Goal: Task Accomplishment & Management: Manage account settings

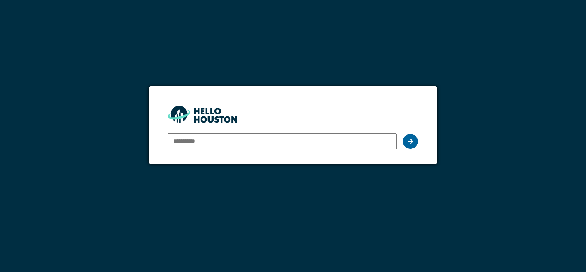
type input "**********"
click at [408, 142] on icon at bounding box center [410, 141] width 5 height 6
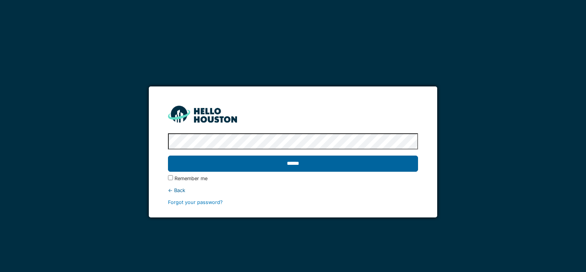
click at [406, 161] on input "******" at bounding box center [293, 163] width 250 height 16
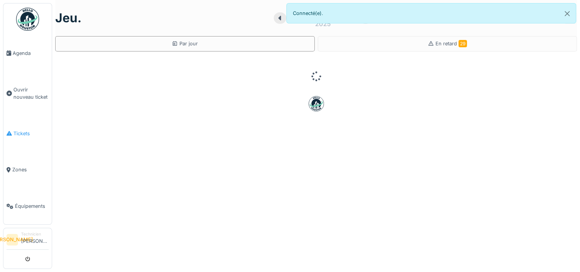
click at [21, 132] on span "Tickets" at bounding box center [30, 133] width 35 height 7
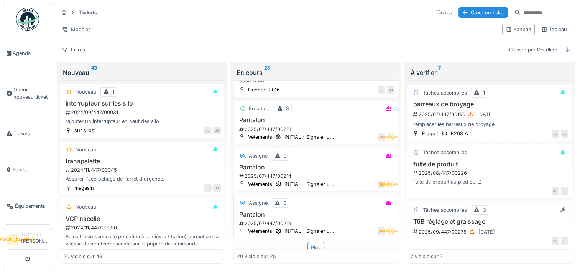
scroll to position [1013, 0]
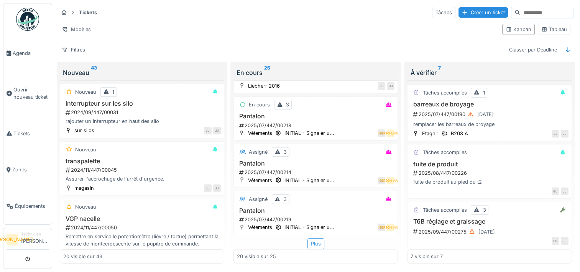
click at [316, 241] on div "Plus" at bounding box center [316, 243] width 17 height 11
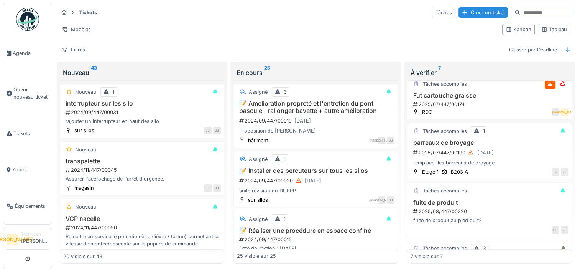
scroll to position [234, 0]
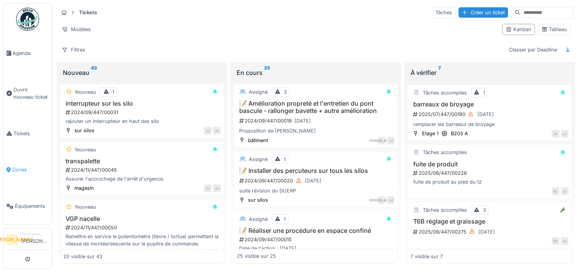
click at [14, 167] on span "Zones" at bounding box center [30, 169] width 36 height 7
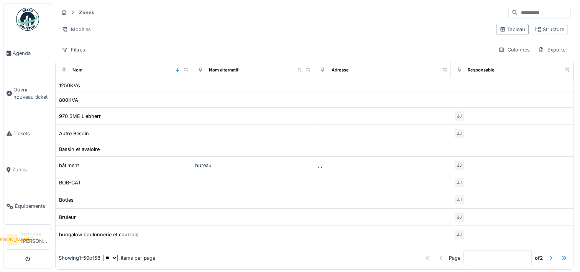
click at [519, 7] on input at bounding box center [544, 12] width 53 height 11
type input "**********"
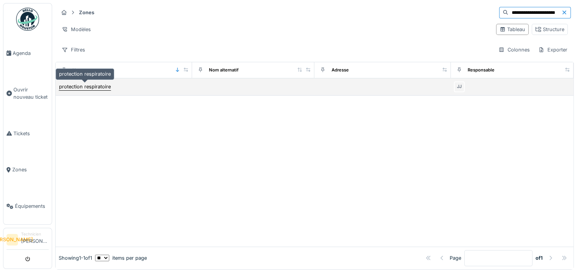
click at [94, 89] on div "protection respiratoire" at bounding box center [85, 86] width 53 height 8
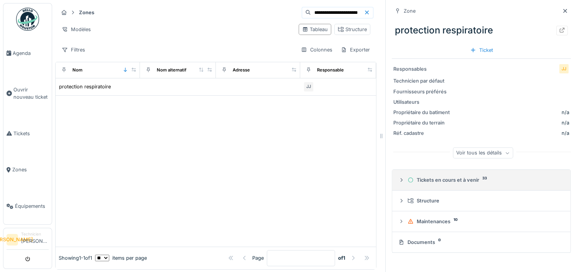
click at [461, 181] on div "Tickets en cours et à venir 33" at bounding box center [485, 179] width 154 height 7
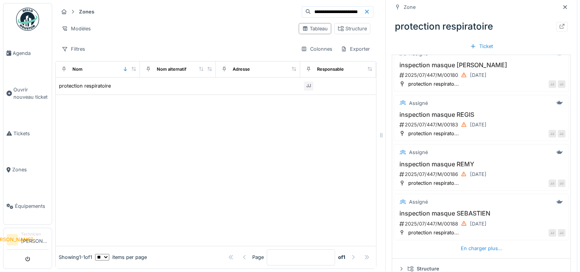
scroll to position [153, 0]
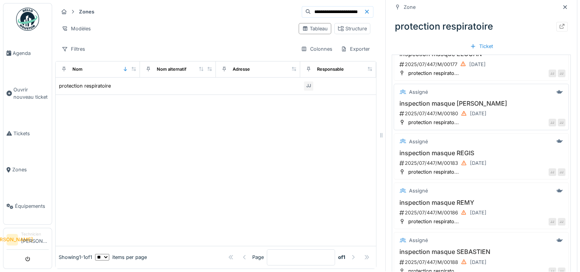
click at [506, 100] on h3 "inspection masque GABRIEL" at bounding box center [481, 103] width 168 height 7
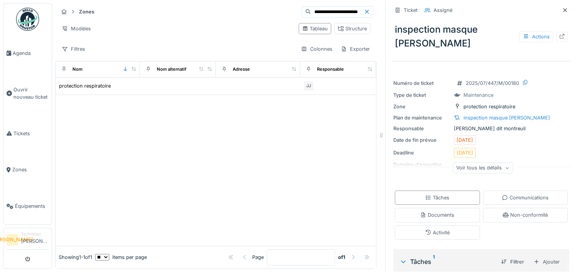
click at [491, 166] on div "Voir tous les détails" at bounding box center [483, 167] width 60 height 11
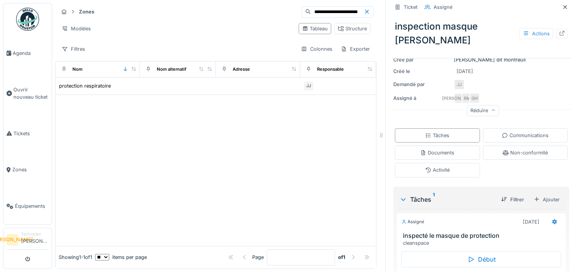
scroll to position [188, 0]
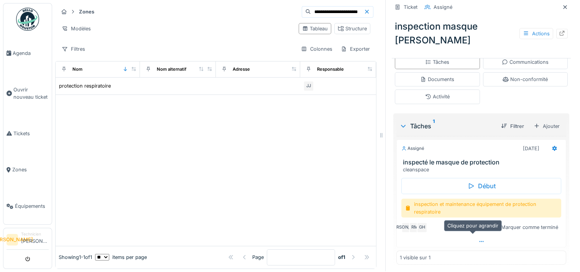
click at [480, 241] on icon at bounding box center [482, 241] width 4 height 1
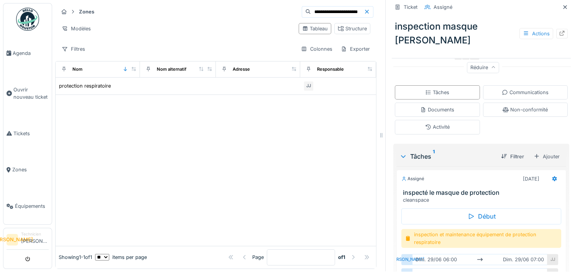
scroll to position [155, 0]
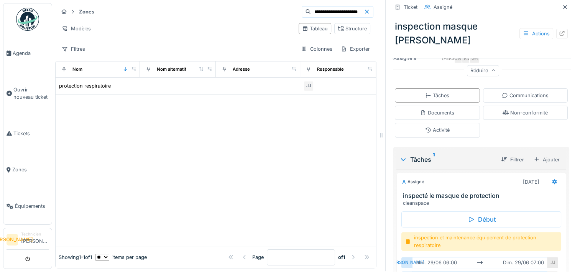
click at [454, 183] on div "Assigné 29/06/2025 inspecté le masque de protection cleanspace" at bounding box center [482, 190] width 170 height 34
click at [452, 192] on h3 "inspecté le masque de protection" at bounding box center [483, 195] width 160 height 7
click at [559, 31] on icon at bounding box center [562, 33] width 6 height 5
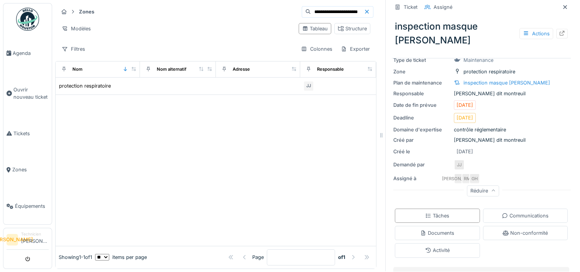
scroll to position [0, 0]
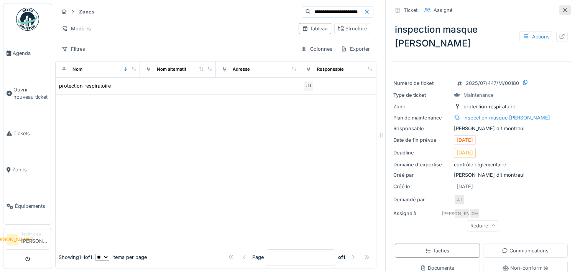
click at [562, 8] on icon at bounding box center [565, 10] width 6 height 5
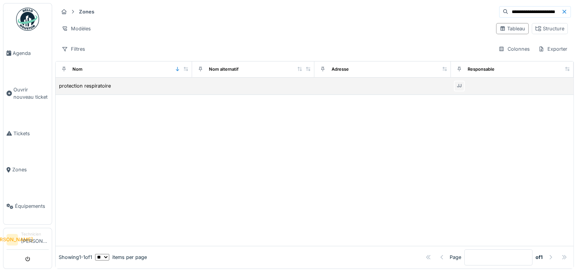
click at [526, 81] on div "JJ" at bounding box center [512, 86] width 117 height 11
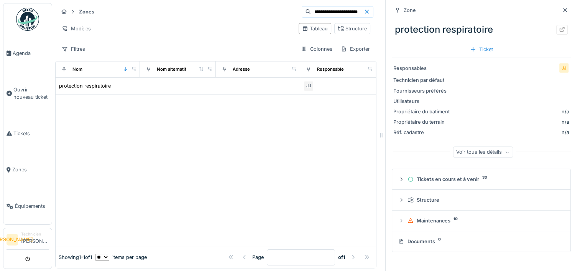
click at [457, 147] on div "Voir tous les détails" at bounding box center [483, 152] width 60 height 11
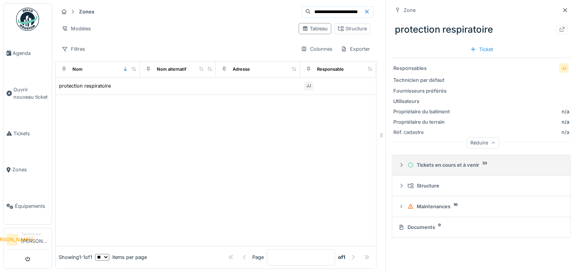
click at [399, 162] on icon at bounding box center [402, 164] width 6 height 5
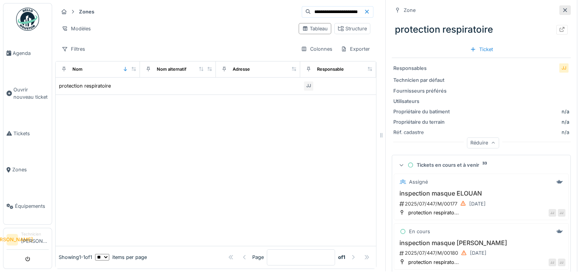
click at [564, 8] on icon at bounding box center [566, 10] width 4 height 4
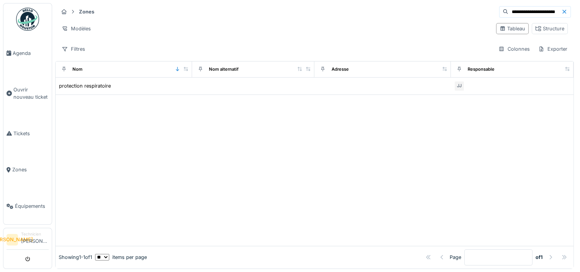
drag, startPoint x: 43, startPoint y: 9, endPoint x: 36, endPoint y: 15, distance: 8.7
click at [43, 9] on ul "Agenda Ouvrir nouveau ticket Tickets Zones Équipements" at bounding box center [27, 113] width 49 height 221
click at [35, 16] on img at bounding box center [27, 19] width 23 height 23
click at [25, 59] on link "Agenda" at bounding box center [27, 53] width 48 height 36
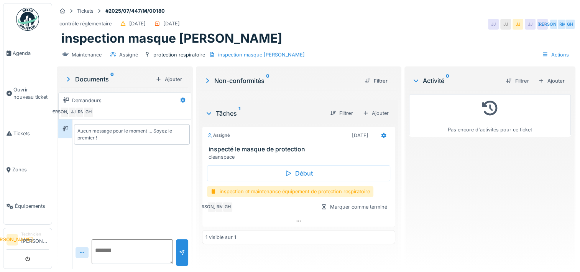
click at [290, 148] on h3 "inspecté le masque de protection" at bounding box center [300, 148] width 183 height 7
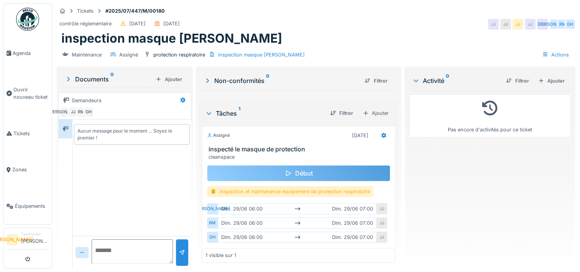
click at [302, 168] on div "Début" at bounding box center [298, 173] width 183 height 16
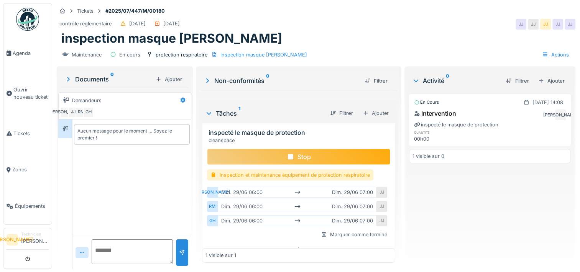
scroll to position [24, 0]
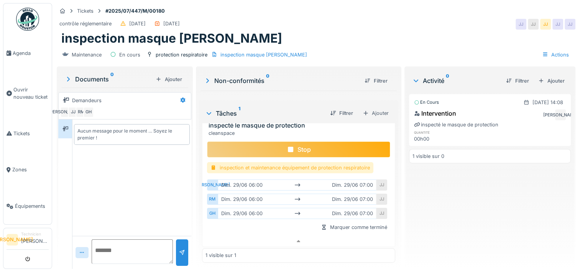
click at [304, 162] on div "inspection et maintenance équipement de protection respiratoire" at bounding box center [290, 167] width 166 height 11
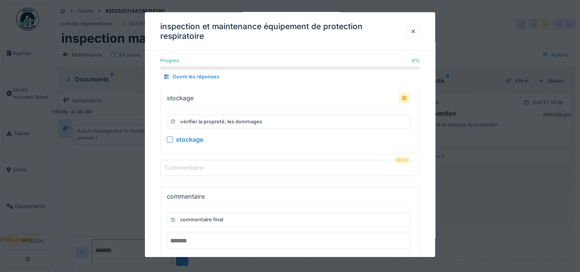
scroll to position [667, 0]
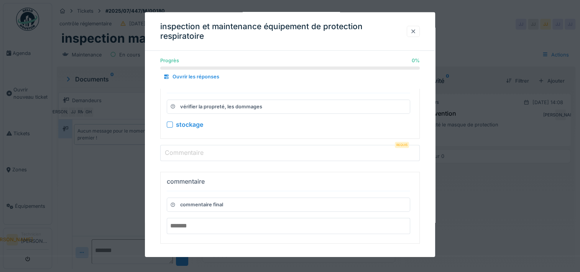
click at [416, 32] on div at bounding box center [413, 31] width 6 height 7
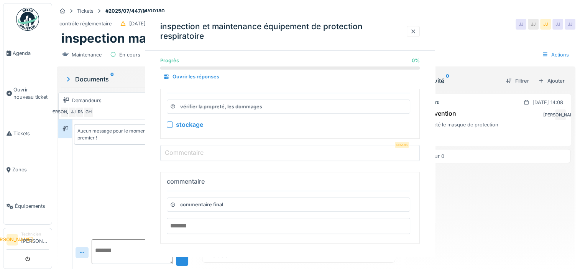
scroll to position [0, 0]
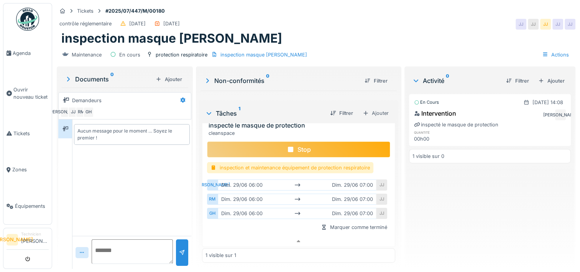
click at [318, 143] on div "Stop" at bounding box center [298, 149] width 183 height 16
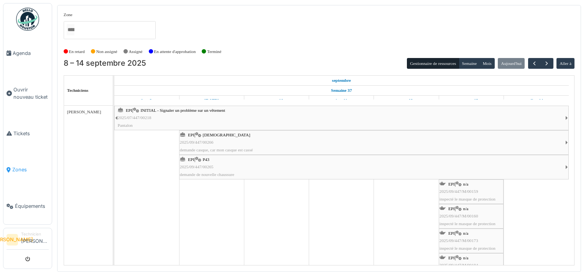
click at [27, 157] on link "Zones" at bounding box center [27, 170] width 48 height 36
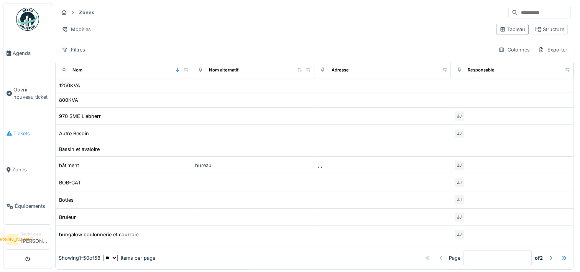
click at [18, 121] on link "Tickets" at bounding box center [27, 133] width 48 height 36
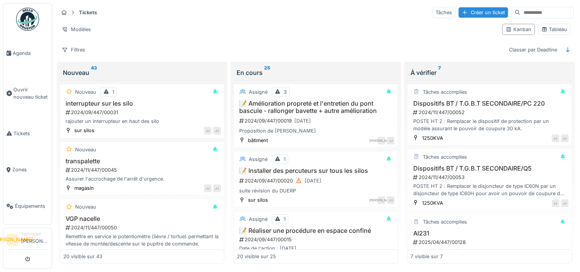
click at [525, 11] on input at bounding box center [547, 12] width 53 height 11
type input "******"
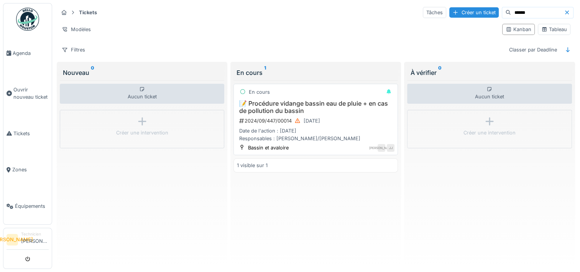
click at [366, 121] on div "2024/09/447/00014 31/12/2024" at bounding box center [317, 121] width 156 height 10
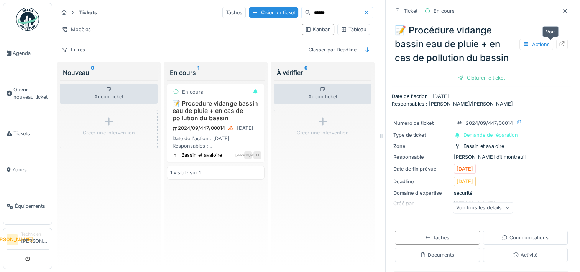
click at [559, 41] on div at bounding box center [562, 44] width 6 height 7
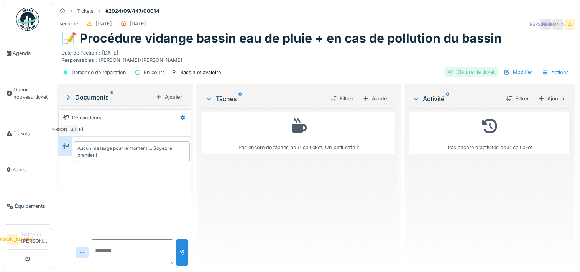
click at [482, 75] on div "Clôturer le ticket" at bounding box center [471, 72] width 53 height 10
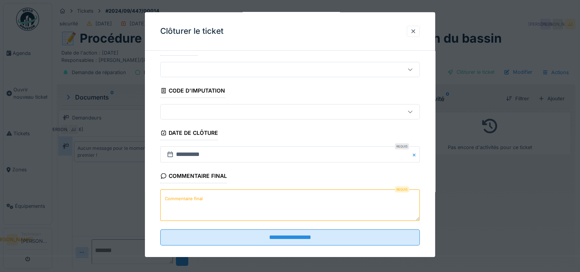
scroll to position [25, 0]
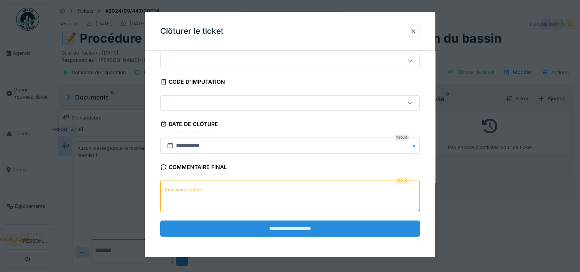
click at [307, 229] on input "**********" at bounding box center [290, 228] width 260 height 16
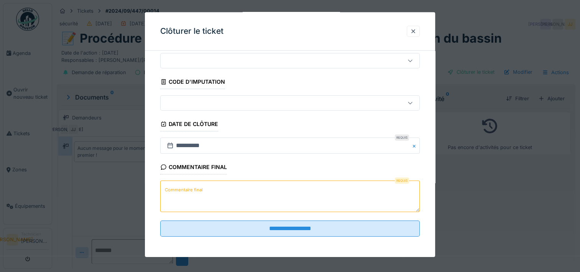
click at [349, 185] on textarea "Commentaire final" at bounding box center [290, 195] width 260 height 31
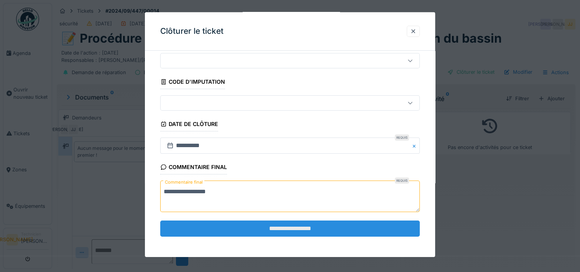
type textarea "**********"
click at [336, 234] on input "**********" at bounding box center [290, 228] width 260 height 16
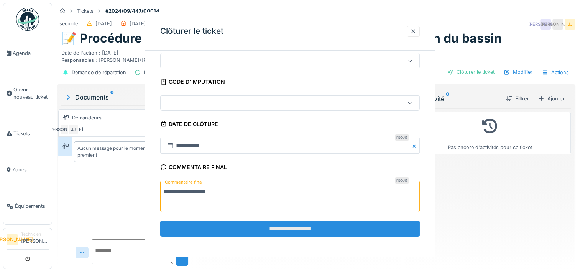
scroll to position [0, 0]
